Goal: Information Seeking & Learning: Learn about a topic

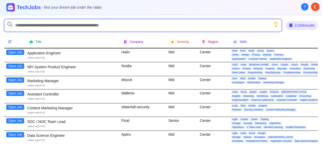
click at [47, 25] on input "text" at bounding box center [142, 25] width 277 height 13
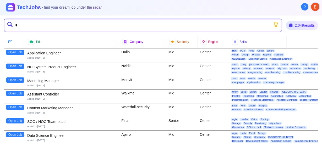
type input "**"
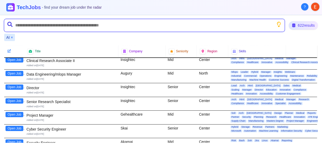
scroll to position [156, 1]
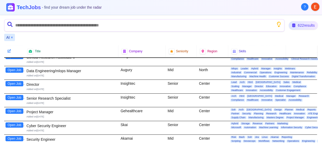
click at [128, 95] on div "Insightec" at bounding box center [141, 100] width 47 height 13
click at [16, 95] on button "Open Job" at bounding box center [14, 97] width 18 height 5
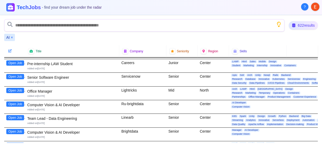
scroll to position [956, 0]
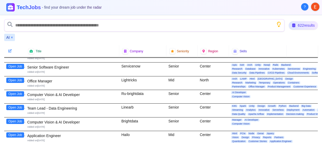
click at [16, 91] on button "Open Job" at bounding box center [15, 93] width 18 height 5
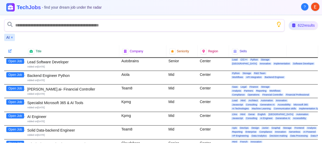
scroll to position [1429, 0]
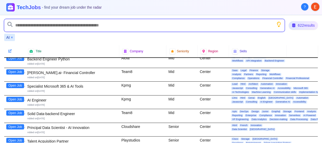
click at [65, 23] on input "text" at bounding box center [144, 25] width 280 height 13
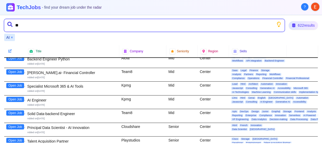
type input "*"
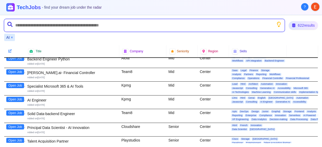
type input "*"
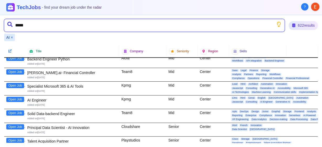
type input "******"
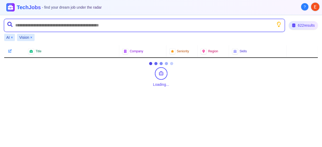
scroll to position [0, 0]
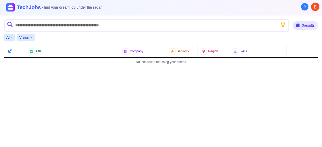
click at [13, 37] on button "×" at bounding box center [12, 37] width 2 height 5
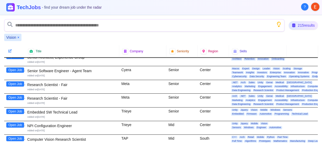
scroll to position [1360, 0]
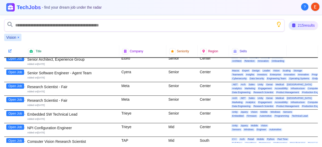
click at [15, 97] on button "Open Job" at bounding box center [15, 99] width 18 height 5
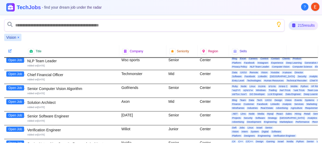
scroll to position [2759, 0]
click at [16, 86] on button "Open Job" at bounding box center [15, 88] width 18 height 5
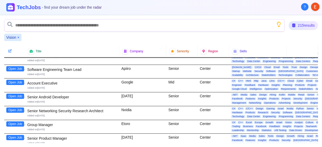
scroll to position [2857, 0]
